Goal: Information Seeking & Learning: Learn about a topic

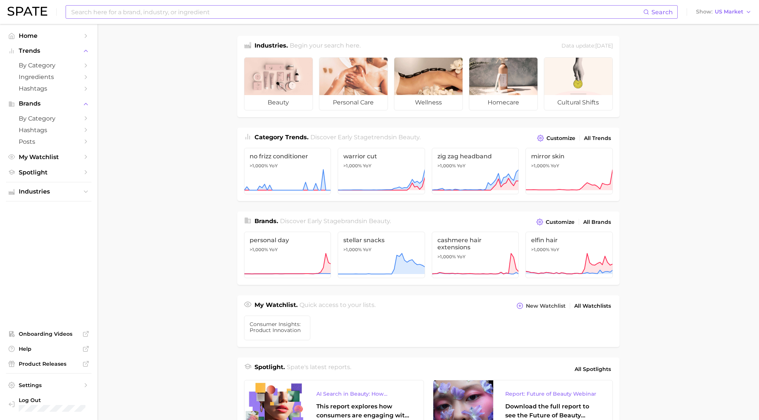
click at [185, 12] on input at bounding box center [356, 12] width 573 height 13
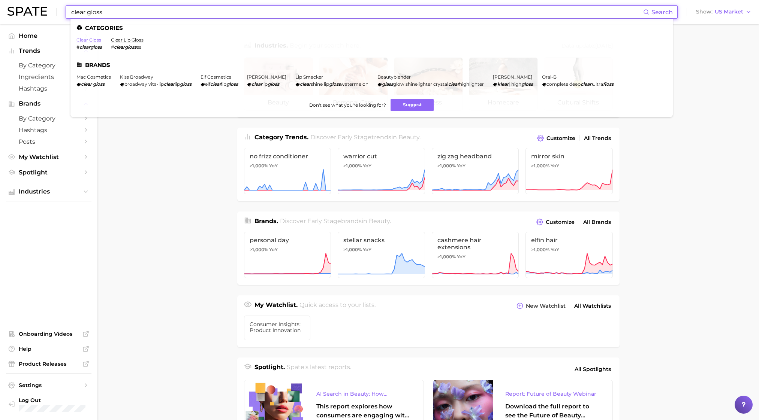
type input "clear gloss"
click at [92, 40] on link "clear gloss" at bounding box center [88, 40] width 25 height 6
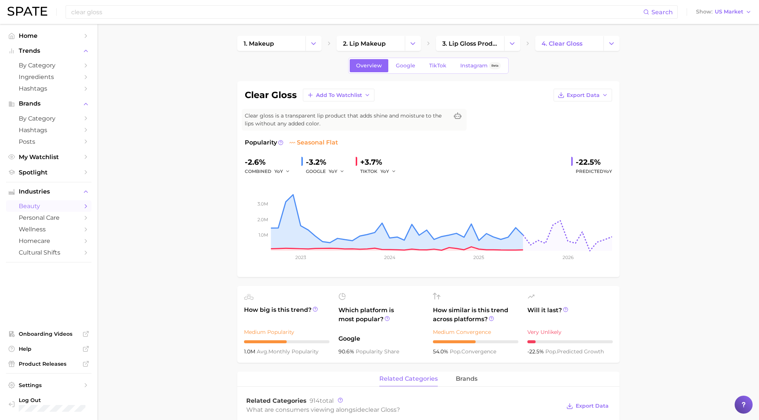
click at [130, 22] on div "clear gloss Search Show US Market" at bounding box center [379, 12] width 744 height 24
click at [121, 7] on input "clear gloss" at bounding box center [356, 12] width 573 height 13
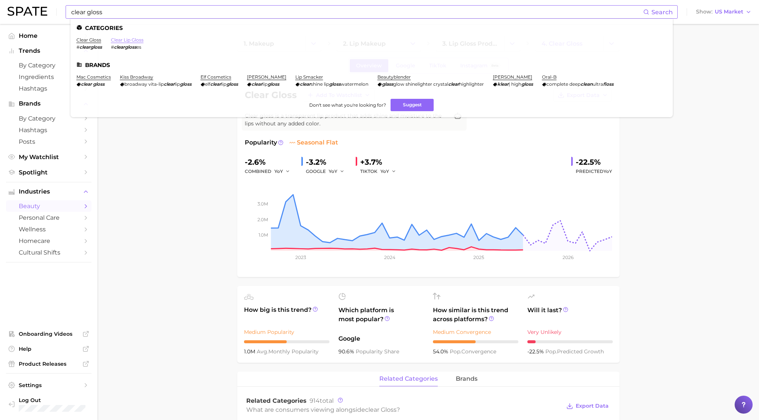
click at [139, 37] on ul "Categories clear gloss # cleargloss clear lip gloss # cleargloss es Brands mac …" at bounding box center [371, 68] width 602 height 99
click at [138, 42] on link "clear lip gloss" at bounding box center [127, 40] width 33 height 6
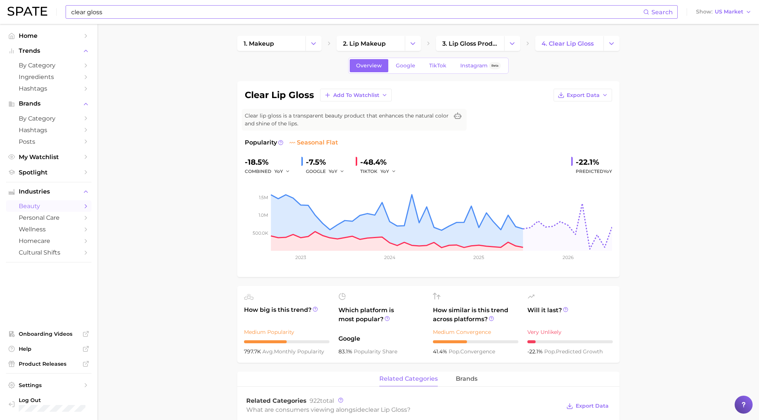
scroll to position [8, 0]
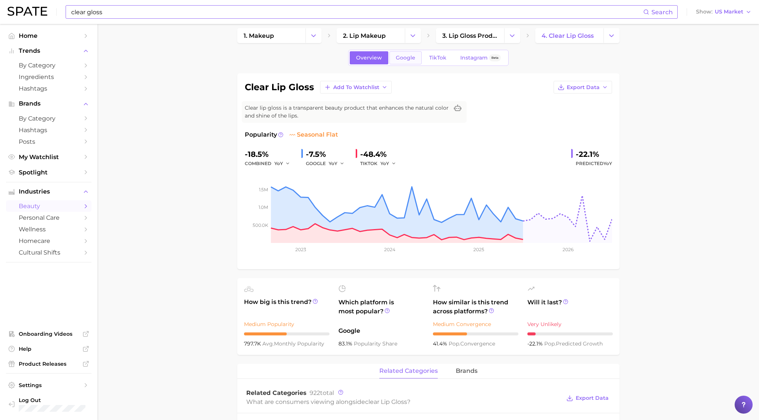
click at [397, 57] on span "Google" at bounding box center [405, 58] width 19 height 6
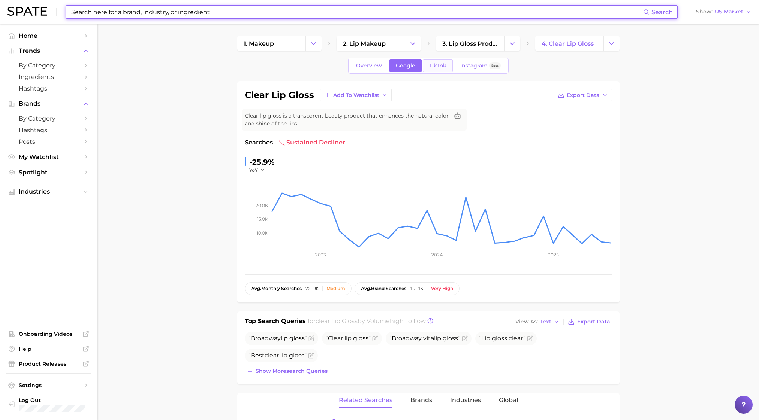
click at [441, 64] on span "TikTok" at bounding box center [437, 66] width 17 height 6
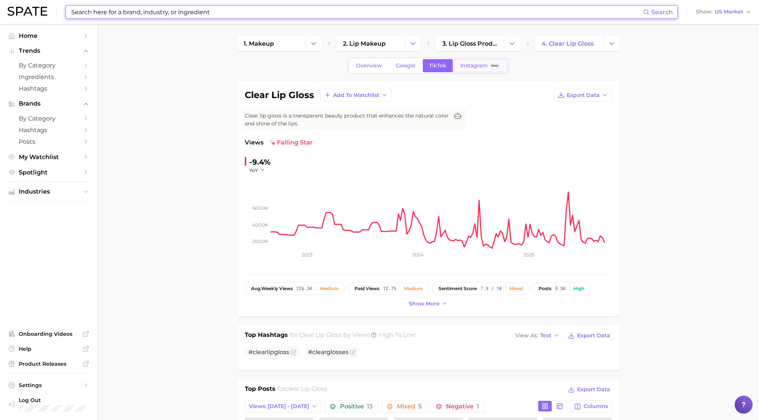
click at [471, 70] on link "Instagram Beta" at bounding box center [480, 65] width 53 height 13
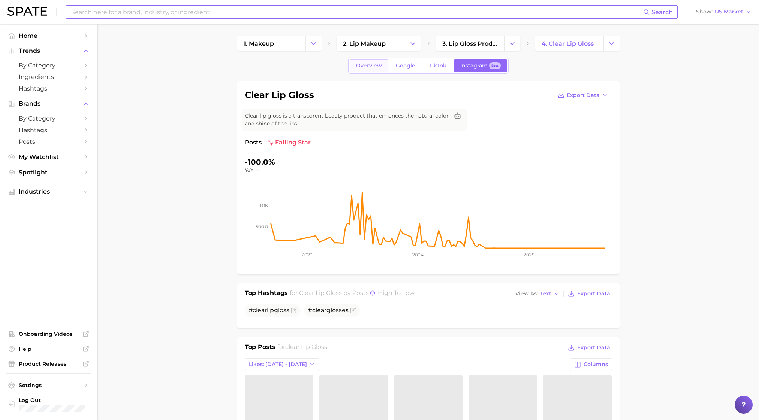
click at [370, 65] on span "Overview" at bounding box center [369, 66] width 26 height 6
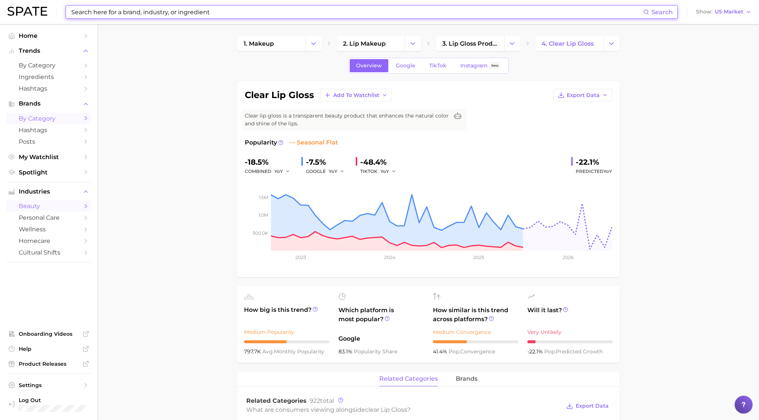
click at [53, 121] on span "by Category" at bounding box center [49, 118] width 60 height 7
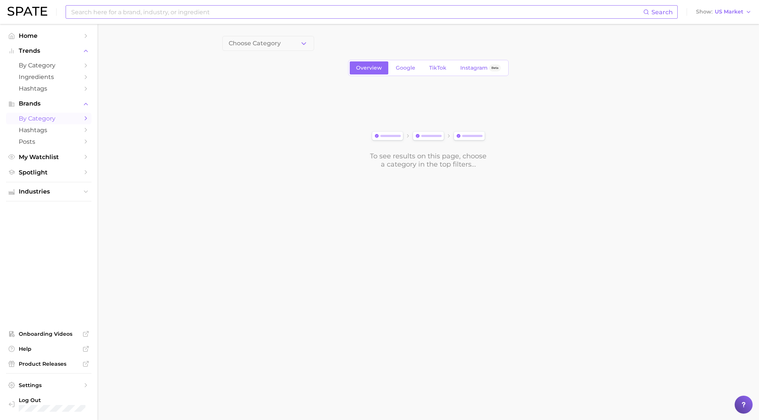
click at [103, 12] on input at bounding box center [356, 12] width 573 height 13
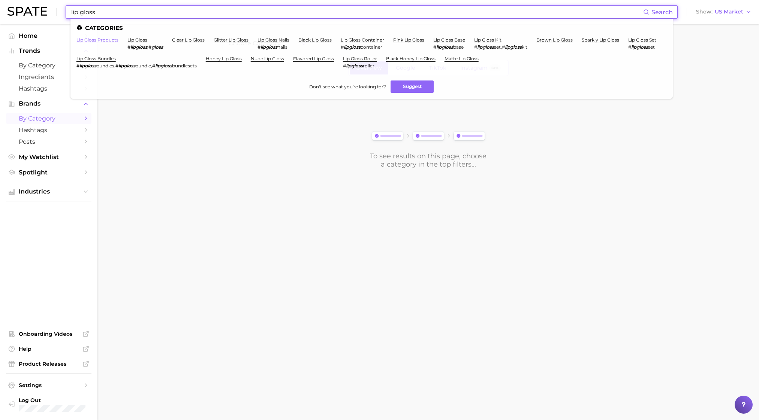
type input "lip gloss"
click at [108, 42] on link "lip gloss products" at bounding box center [97, 40] width 42 height 6
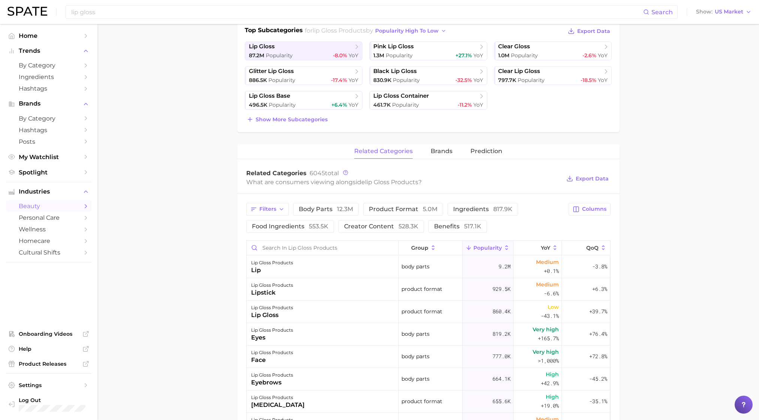
scroll to position [181, 0]
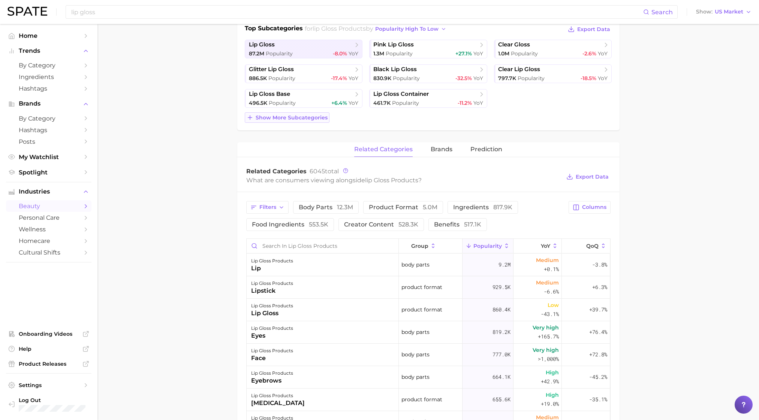
click at [304, 120] on span "Show more subcategories" at bounding box center [292, 118] width 72 height 6
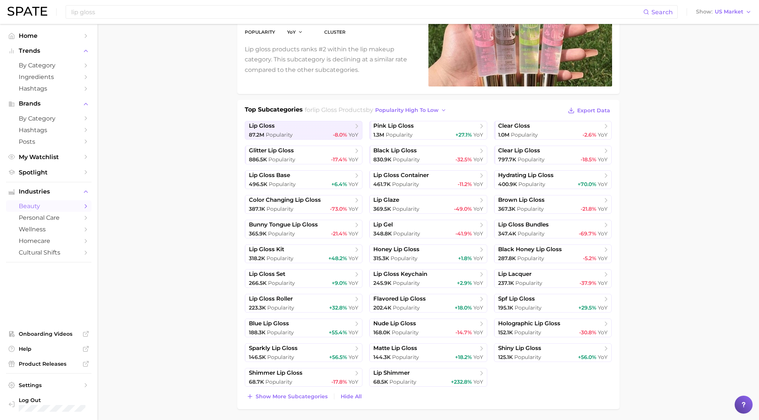
scroll to position [0, 0]
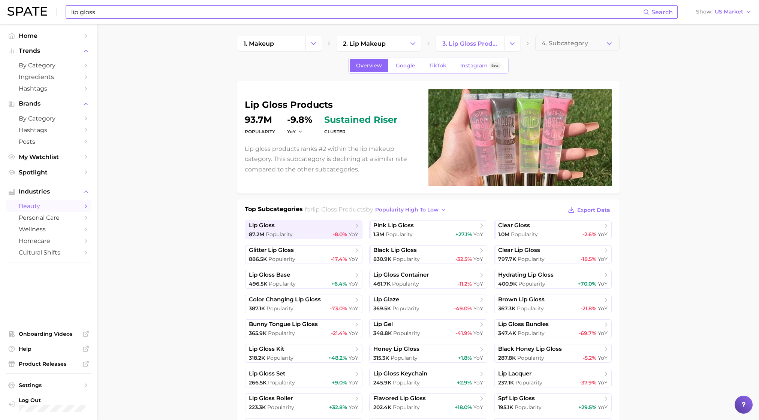
click at [172, 13] on input "lip gloss" at bounding box center [356, 12] width 573 height 13
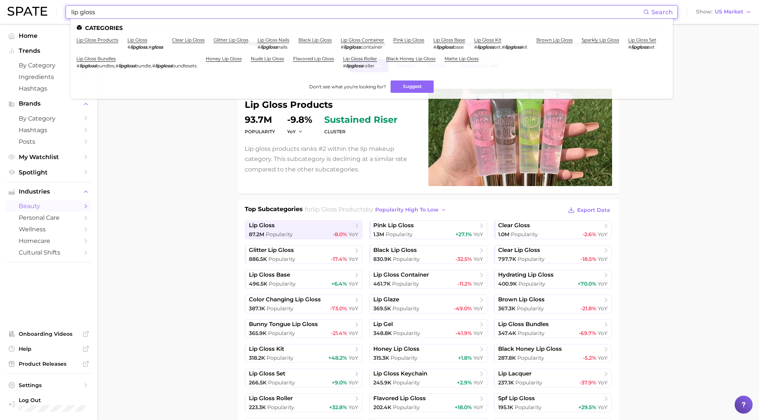
drag, startPoint x: 172, startPoint y: 11, endPoint x: 68, endPoint y: 6, distance: 103.5
click at [68, 6] on div "lip gloss Search Categories lip gloss products lip gloss # lipgloss , # gloss c…" at bounding box center [372, 11] width 612 height 13
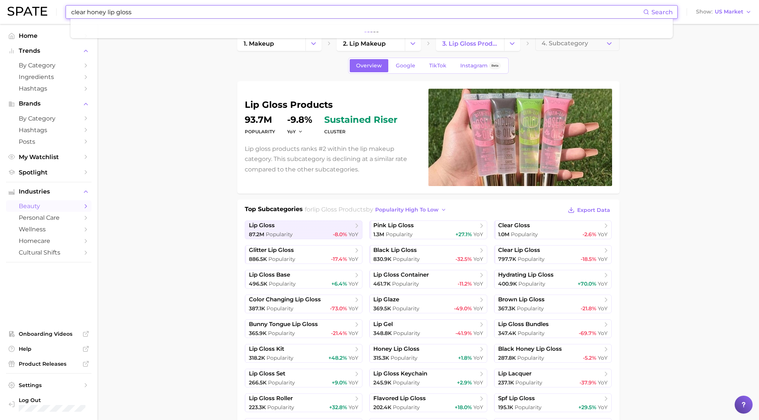
type input "clear honey lip gloss"
click at [46, 45] on ul "Home Trends by Category Ingredients Hashtags Brands by Category Hashtags Posts …" at bounding box center [48, 104] width 85 height 148
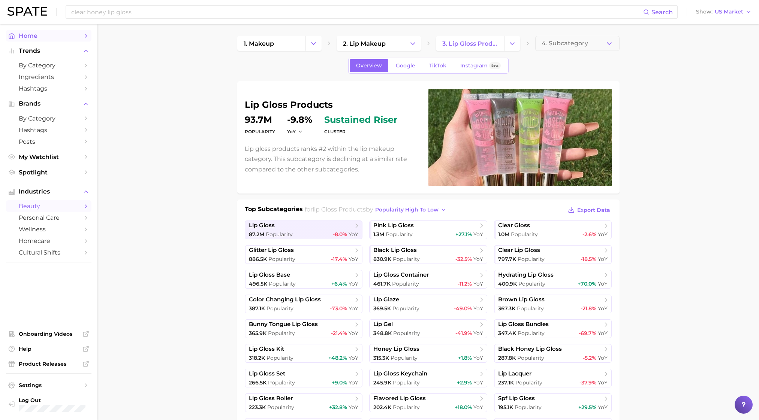
click at [33, 32] on span "Home" at bounding box center [49, 35] width 60 height 7
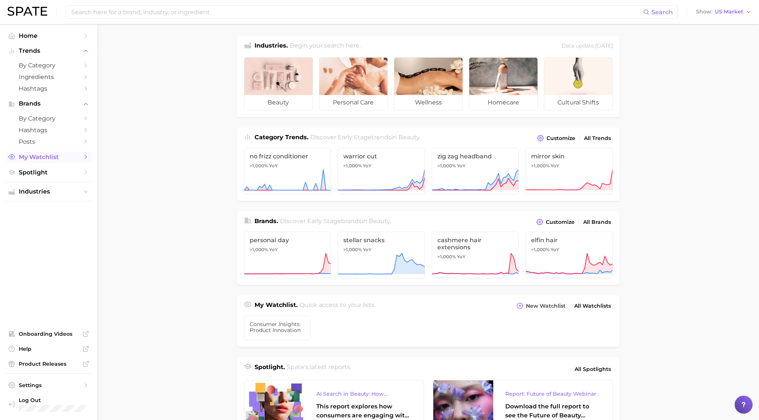
click at [59, 159] on span "My Watchlist" at bounding box center [49, 157] width 60 height 7
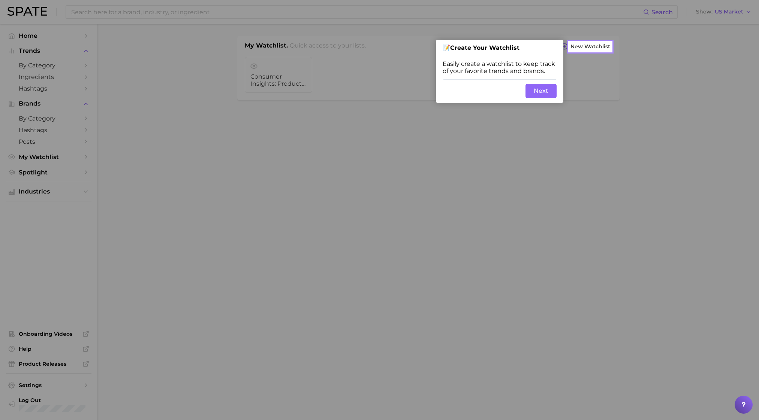
click at [540, 97] on button "Next" at bounding box center [540, 91] width 31 height 14
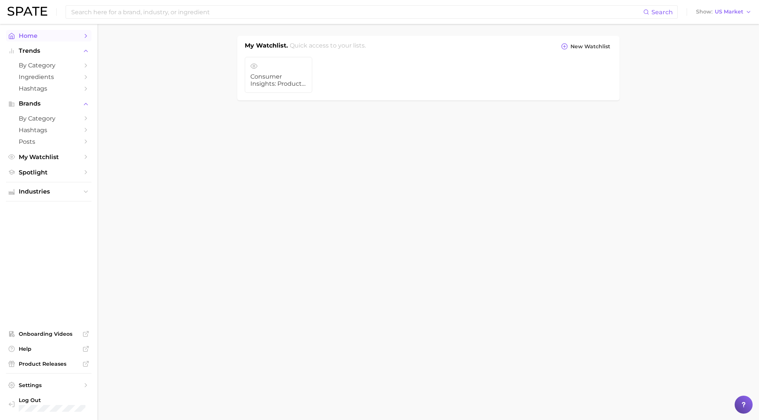
click at [34, 37] on span "Home" at bounding box center [49, 35] width 60 height 7
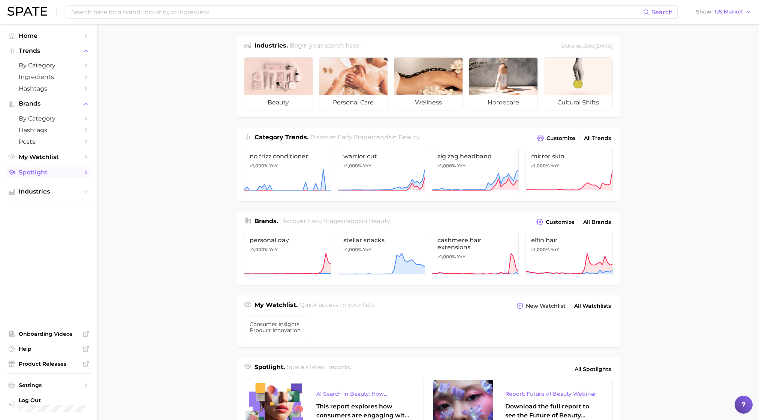
click at [22, 176] on span "Spotlight" at bounding box center [49, 172] width 60 height 7
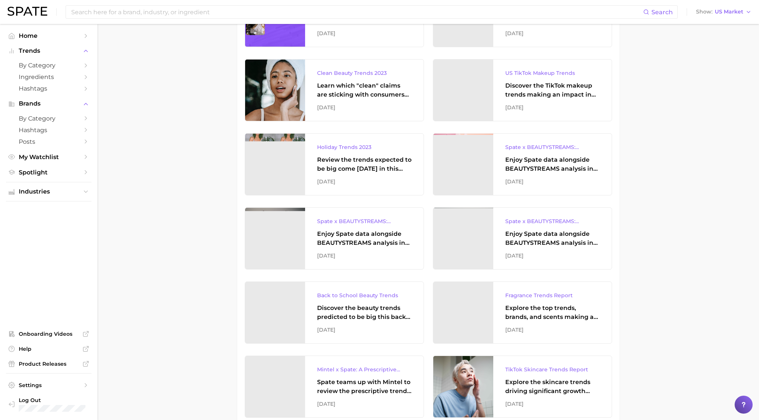
scroll to position [2117, 0]
